Goal: Navigation & Orientation: Understand site structure

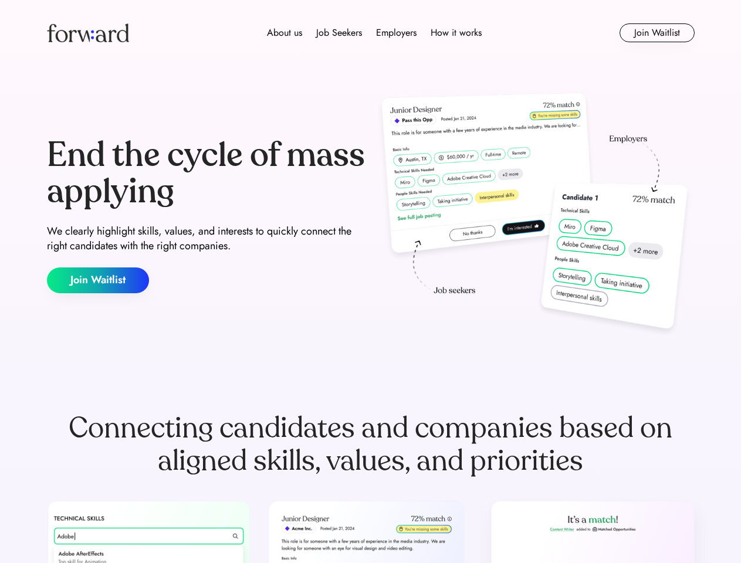
click at [370, 282] on div "End the cycle of mass applying We clearly highlight skills, values, and interes…" at bounding box center [371, 215] width 648 height 252
click at [371, 33] on div "About us Job Seekers Employers How it works" at bounding box center [374, 33] width 462 height 14
click at [88, 33] on img at bounding box center [88, 32] width 82 height 19
click at [374, 33] on div "About us Job Seekers Employers How it works" at bounding box center [374, 33] width 462 height 14
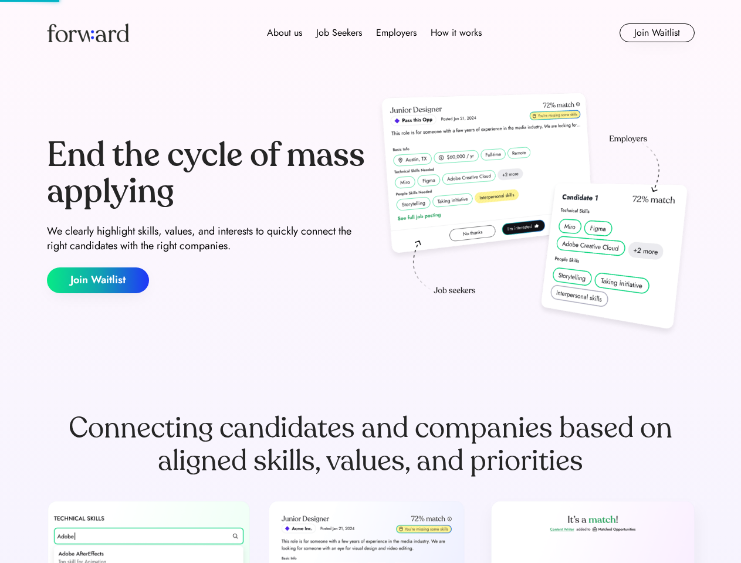
click at [285, 33] on div "About us" at bounding box center [284, 33] width 35 height 14
click at [339, 33] on div "Job Seekers" at bounding box center [339, 33] width 46 height 14
click at [396, 33] on div "Employers" at bounding box center [396, 33] width 40 height 14
click at [455, 33] on div "How it works" at bounding box center [456, 33] width 51 height 14
click at [657, 33] on button "Join Waitlist" at bounding box center [657, 32] width 75 height 19
